Goal: Task Accomplishment & Management: Complete application form

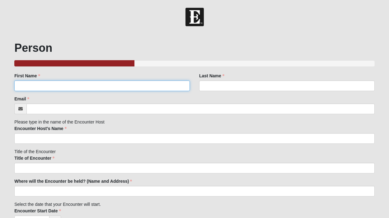
click at [106, 86] on input "First Name" at bounding box center [102, 85] width 176 height 11
type input "[PERSON_NAME]"
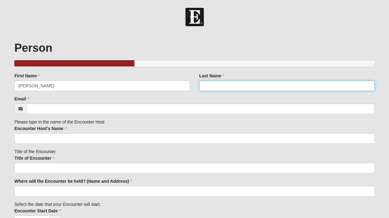
type input "[PERSON_NAME]"
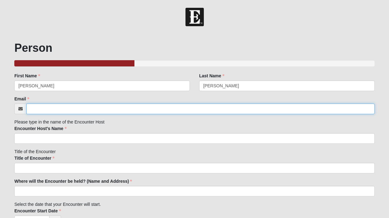
type input "[PERSON_NAME][EMAIL_ADDRESS][PERSON_NAME][DOMAIN_NAME]"
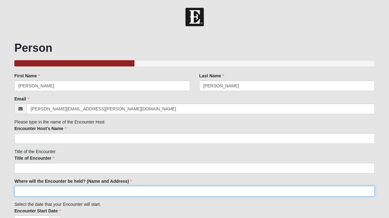
type input "[STREET_ADDRESS]"
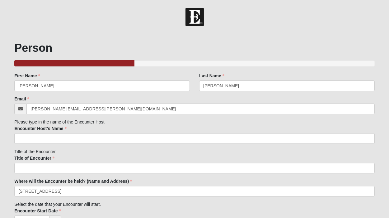
type input "[GEOGRAPHIC_DATA]"
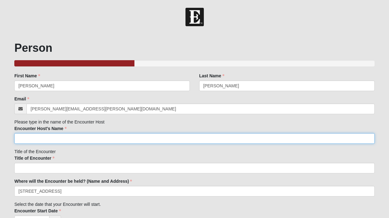
click at [81, 138] on input "Encounter Host's Name" at bounding box center [194, 138] width 361 height 11
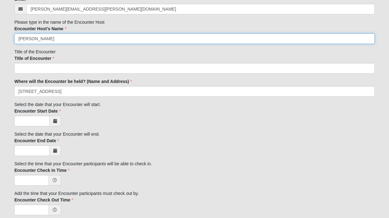
scroll to position [104, 0]
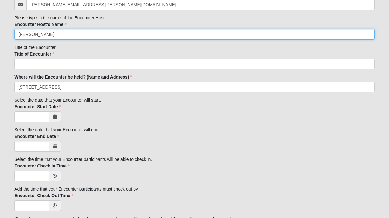
type input "[PERSON_NAME]"
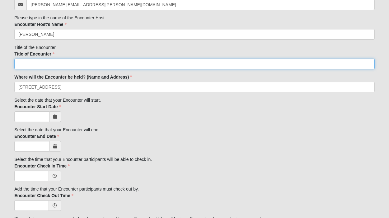
click at [48, 64] on input "Title of Encounter" at bounding box center [194, 64] width 361 height 11
type input "1825 Encounter"
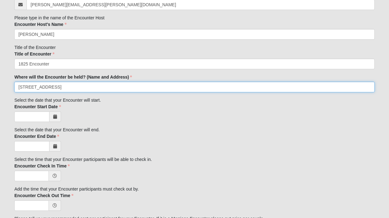
click at [83, 86] on input "[STREET_ADDRESS]" at bounding box center [194, 87] width 361 height 11
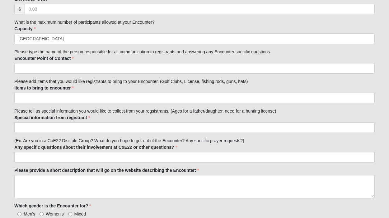
scroll to position [367, 0]
